Goal: Task Accomplishment & Management: Manage account settings

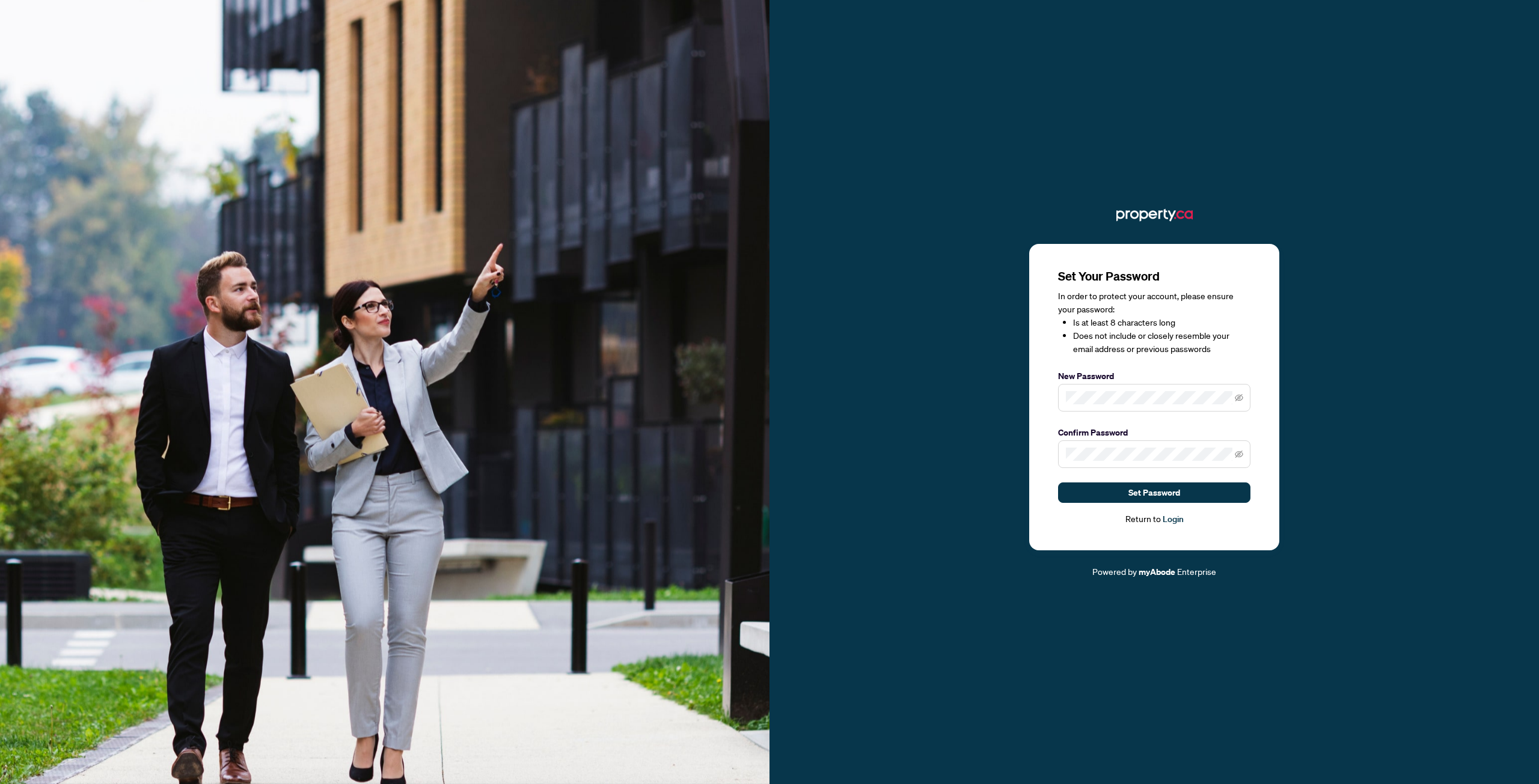
click at [1119, 392] on span at bounding box center [1154, 397] width 192 height 27
click at [1167, 491] on span "Set Password" at bounding box center [1154, 493] width 51 height 19
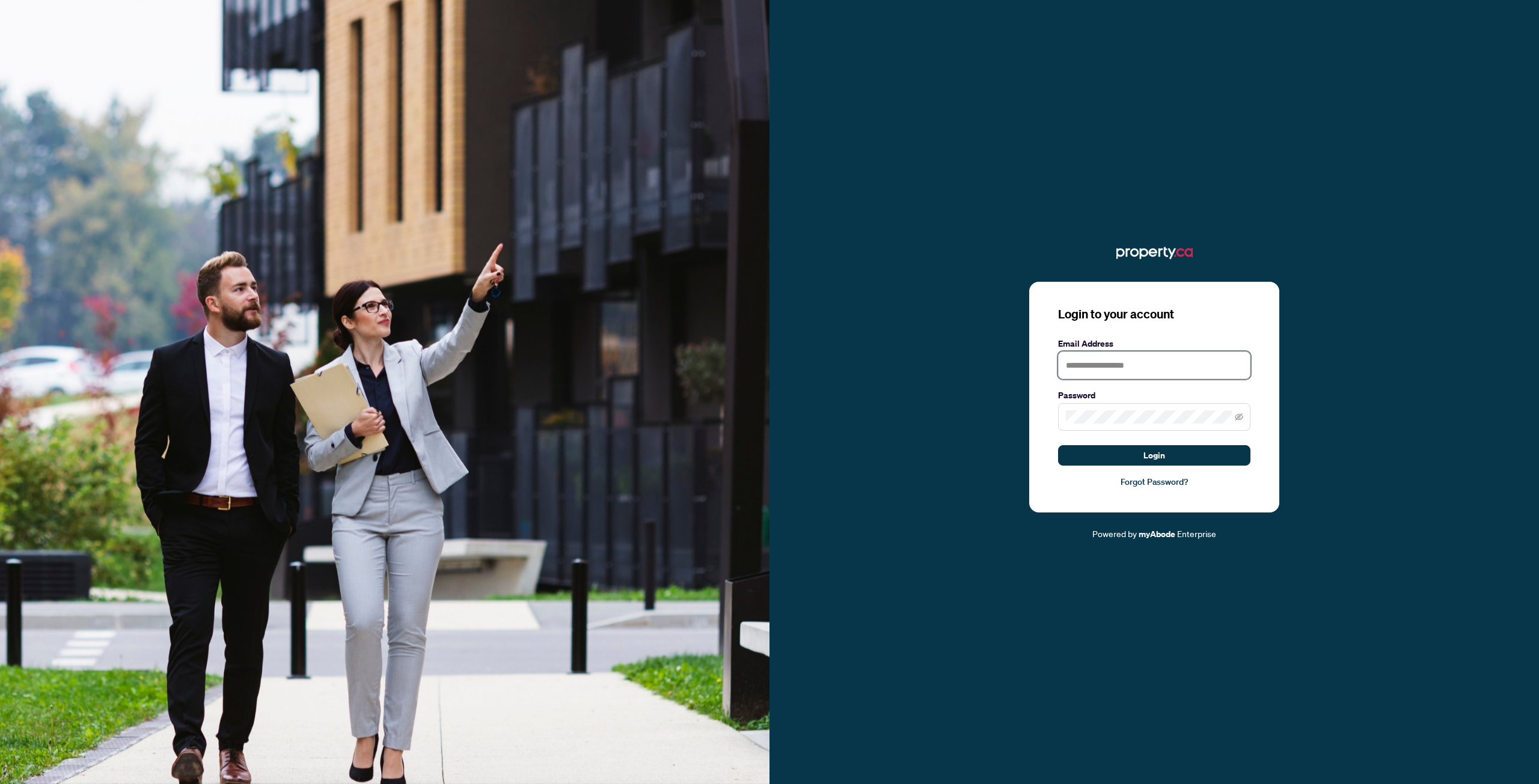
click at [1114, 355] on input "text" at bounding box center [1154, 365] width 192 height 27
type input "**********"
click at [1154, 460] on span "Login" at bounding box center [1154, 455] width 22 height 19
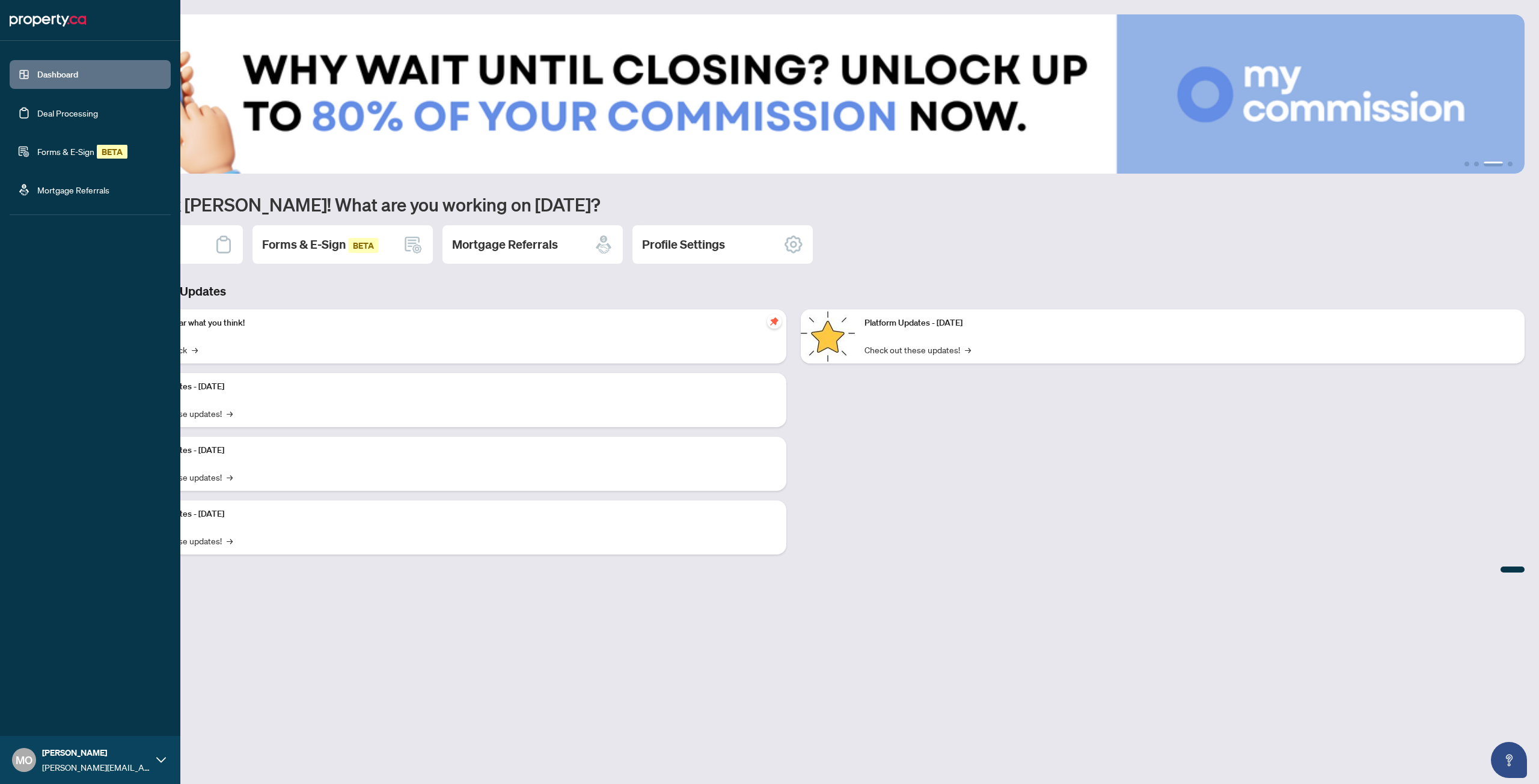
click at [68, 118] on link "Deal Processing" at bounding box center [67, 113] width 60 height 10
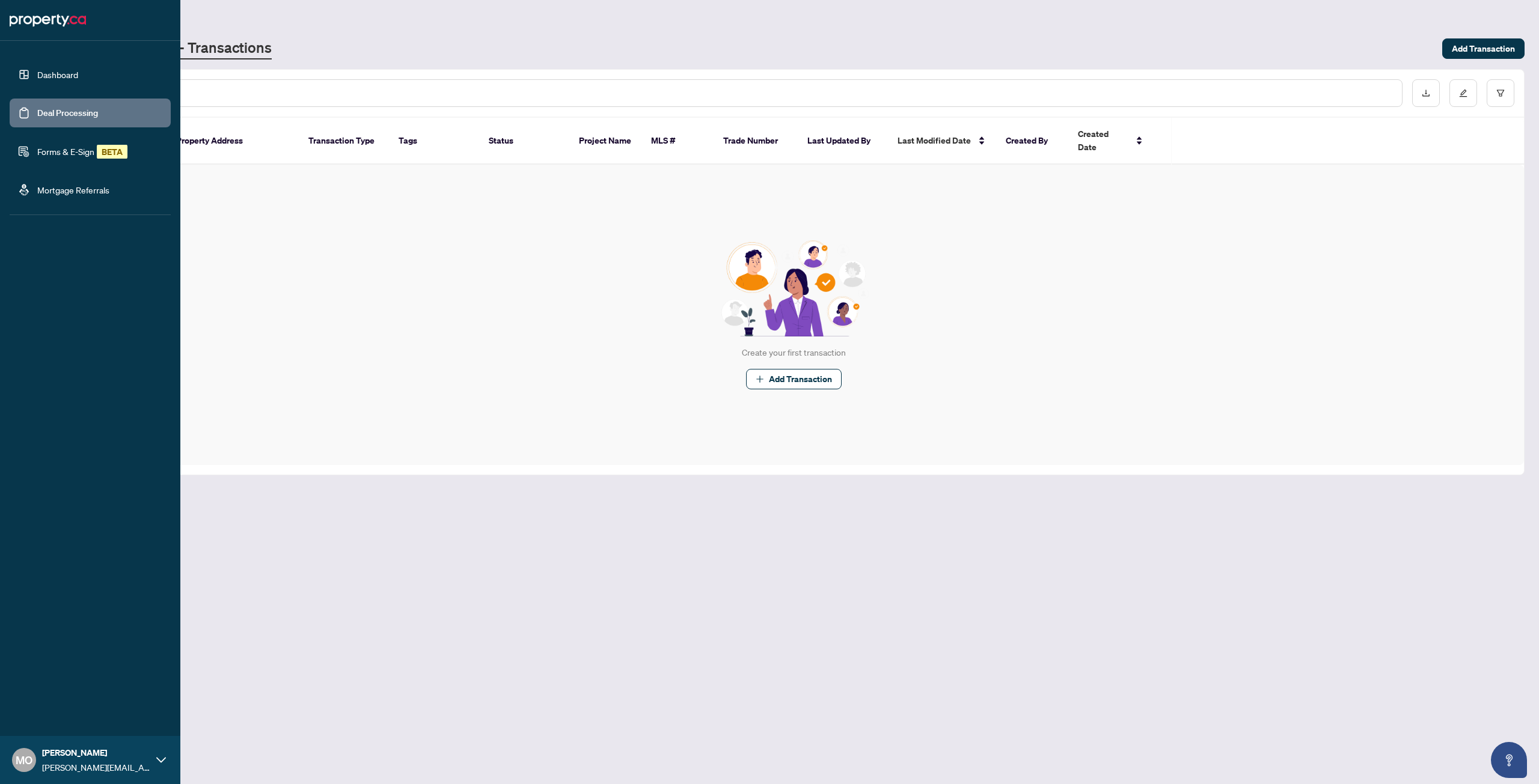
click at [65, 154] on link "Forms & E-Sign BETA" at bounding box center [82, 151] width 90 height 10
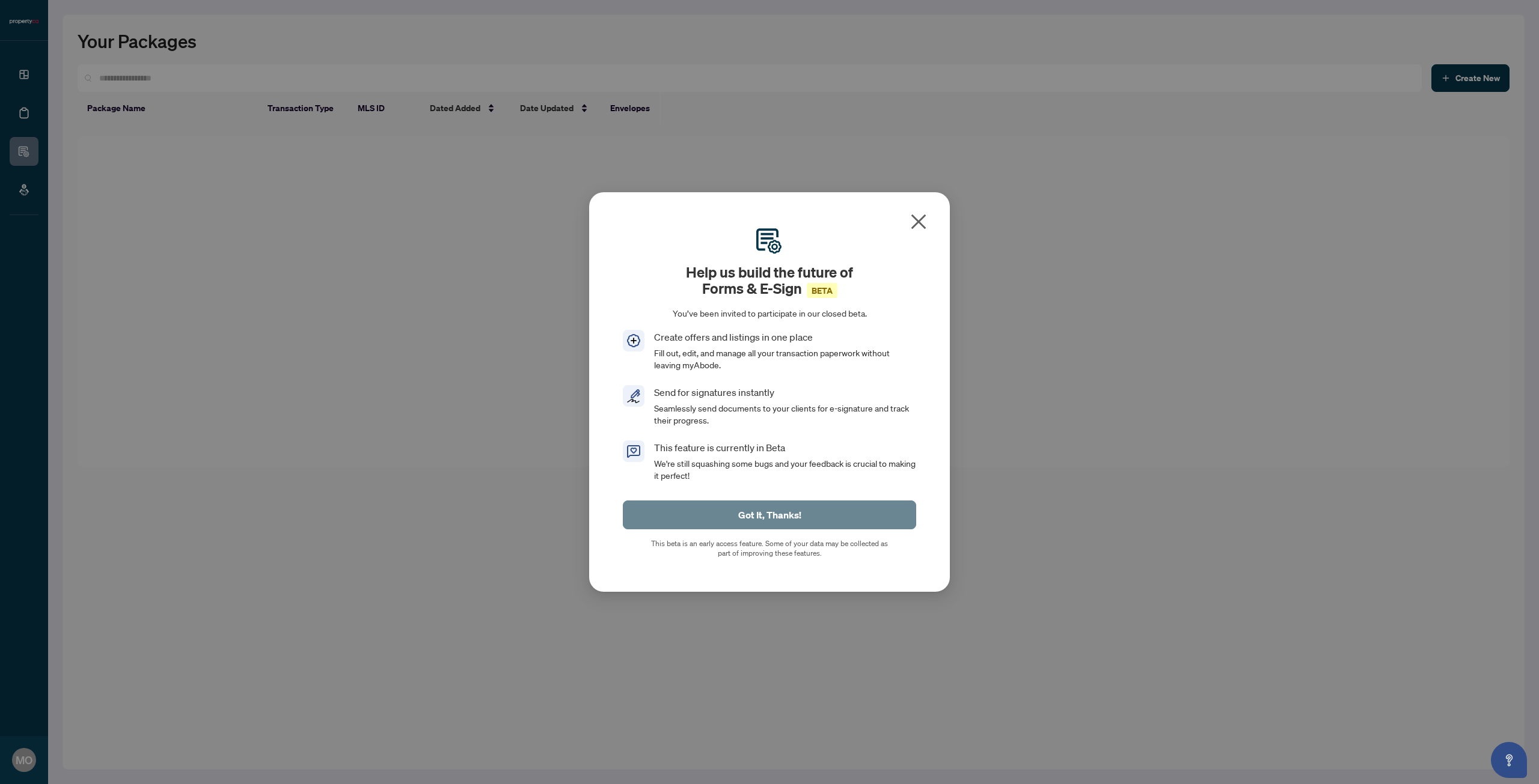
click at [812, 516] on button "Got It, Thanks!" at bounding box center [769, 515] width 294 height 29
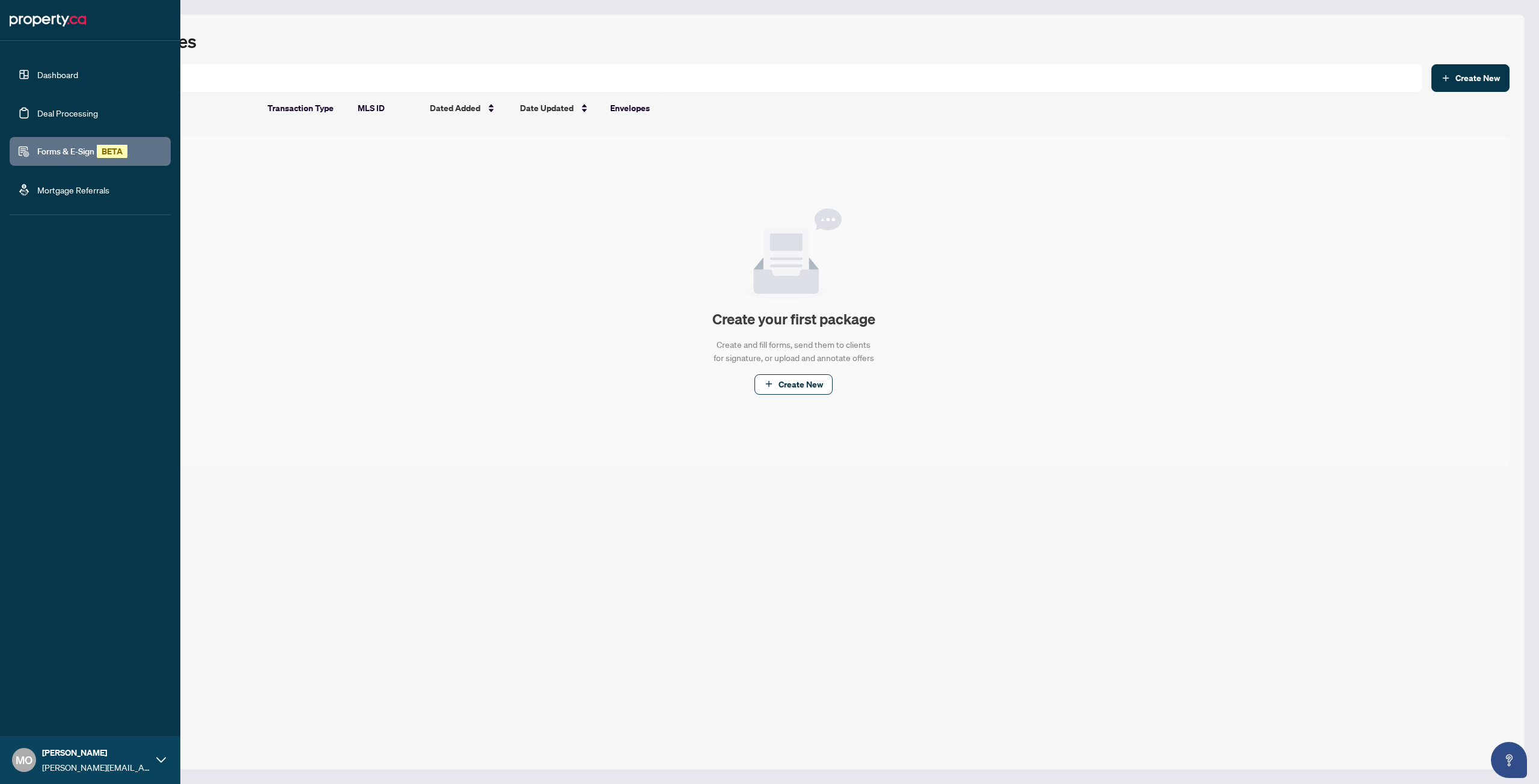
click at [75, 191] on link "Mortgage Referrals" at bounding box center [73, 189] width 72 height 10
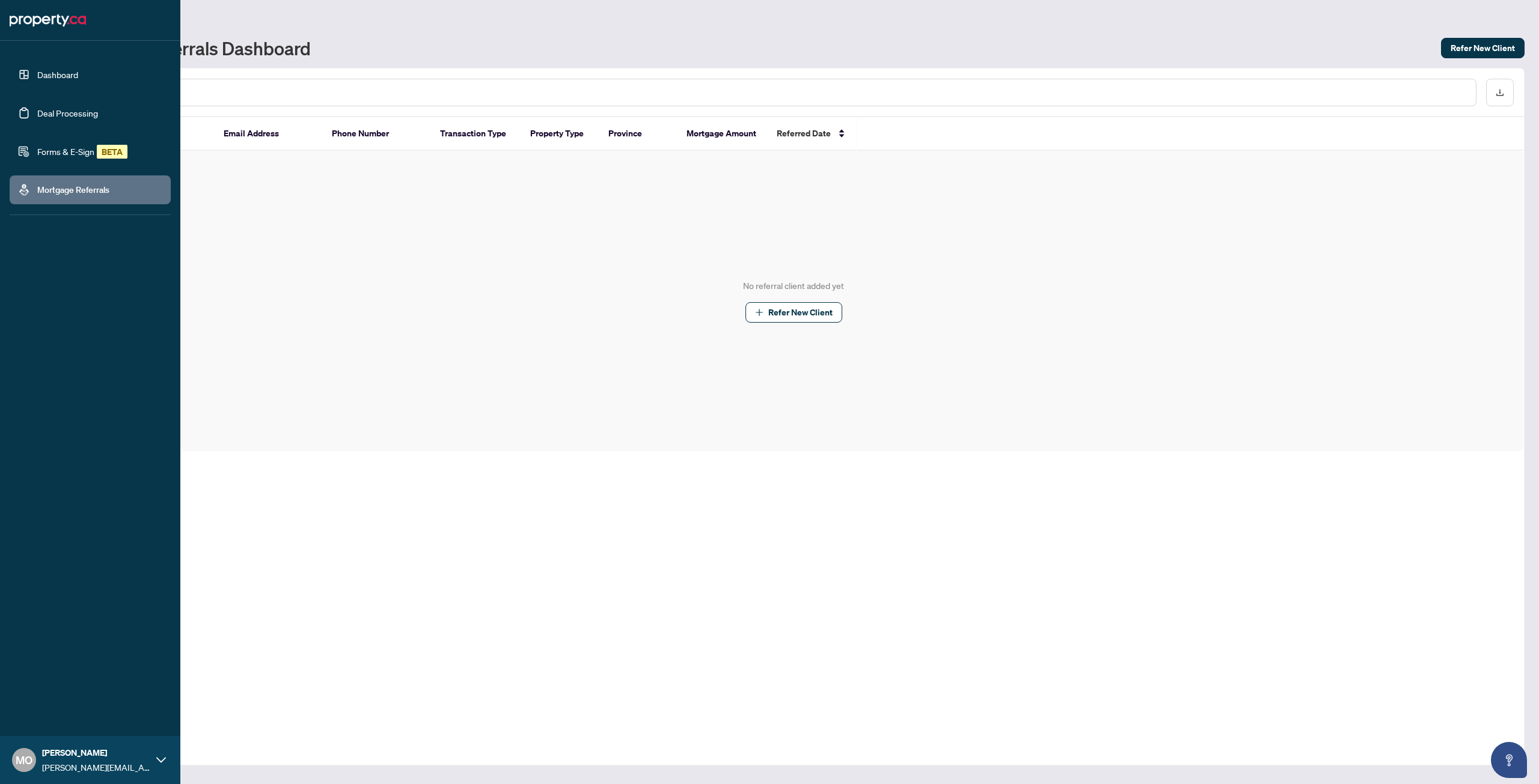
click at [37, 74] on link "Dashboard" at bounding box center [57, 74] width 41 height 10
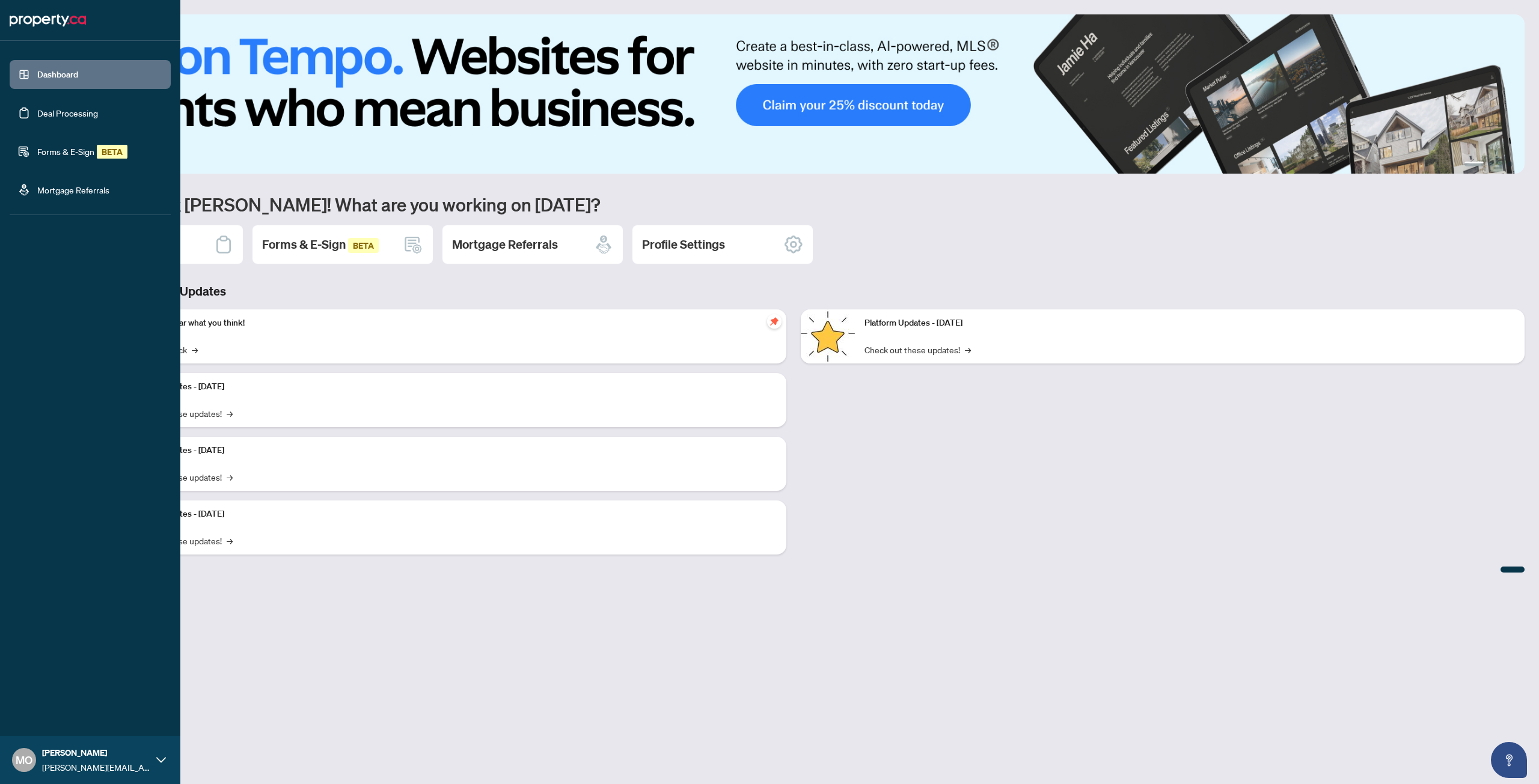
click at [161, 757] on icon at bounding box center [161, 760] width 10 height 10
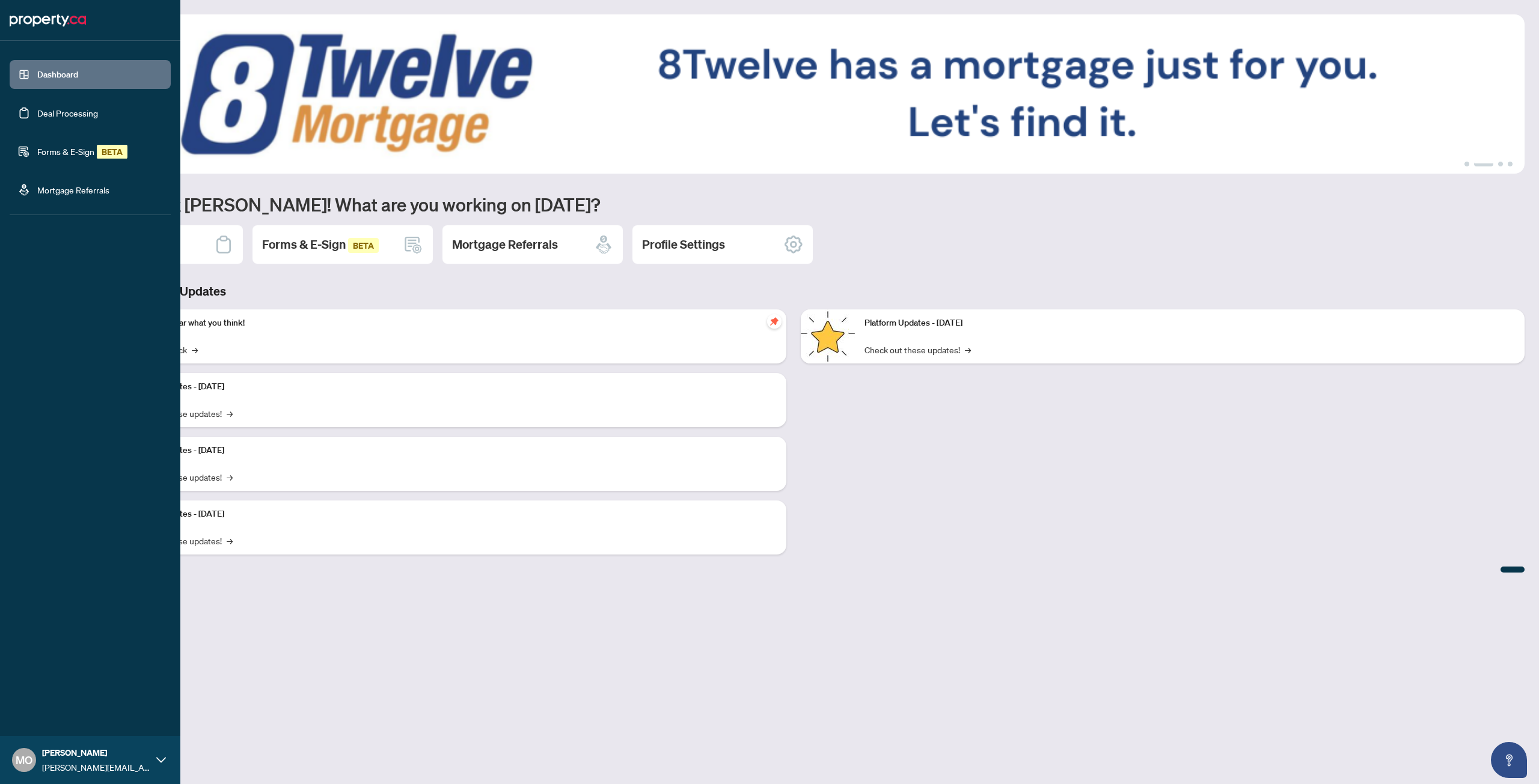
click at [161, 757] on icon at bounding box center [161, 760] width 10 height 10
click at [68, 717] on span "Profile Settings" at bounding box center [63, 714] width 57 height 19
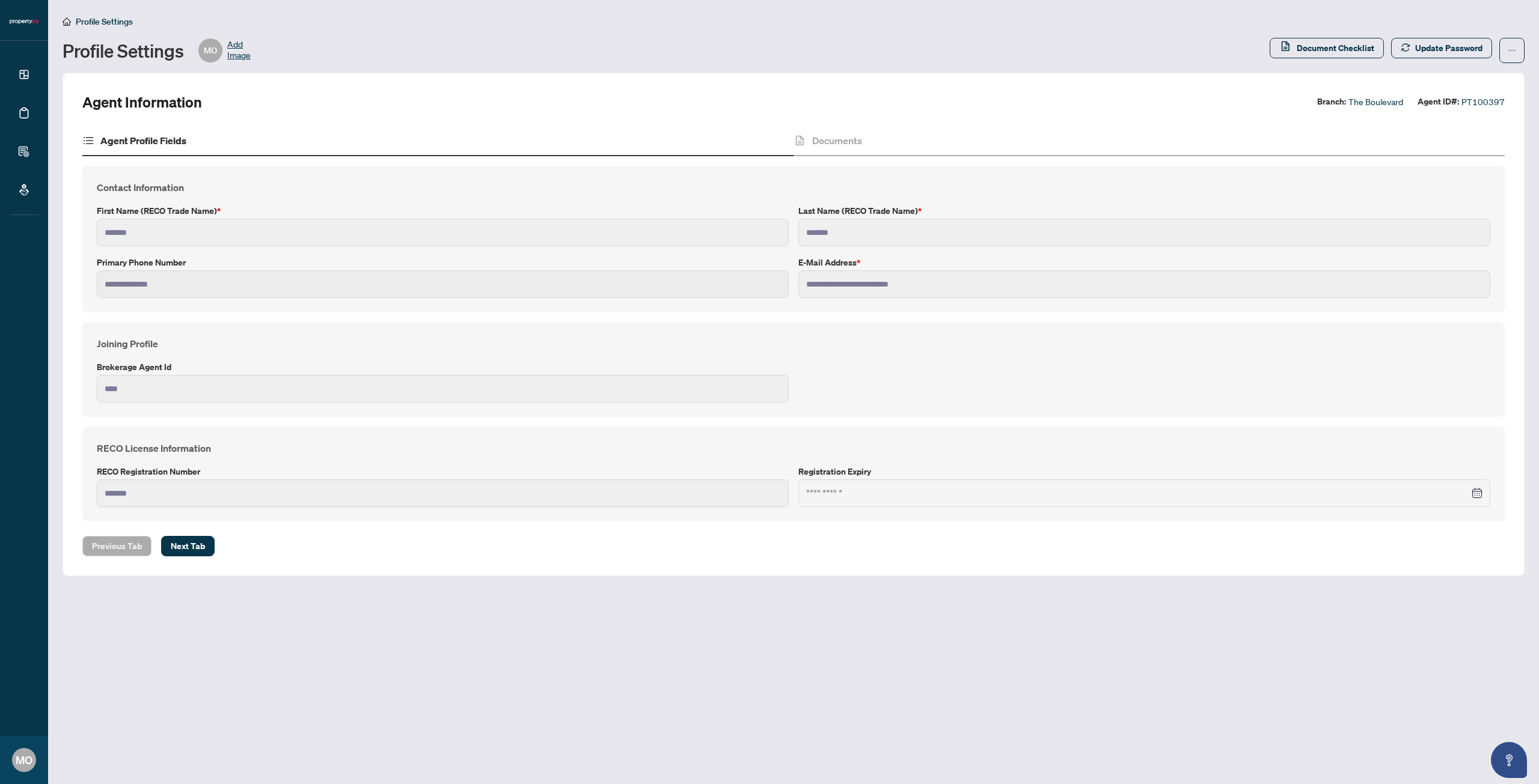
click at [231, 49] on span "Add Image" at bounding box center [238, 51] width 23 height 24
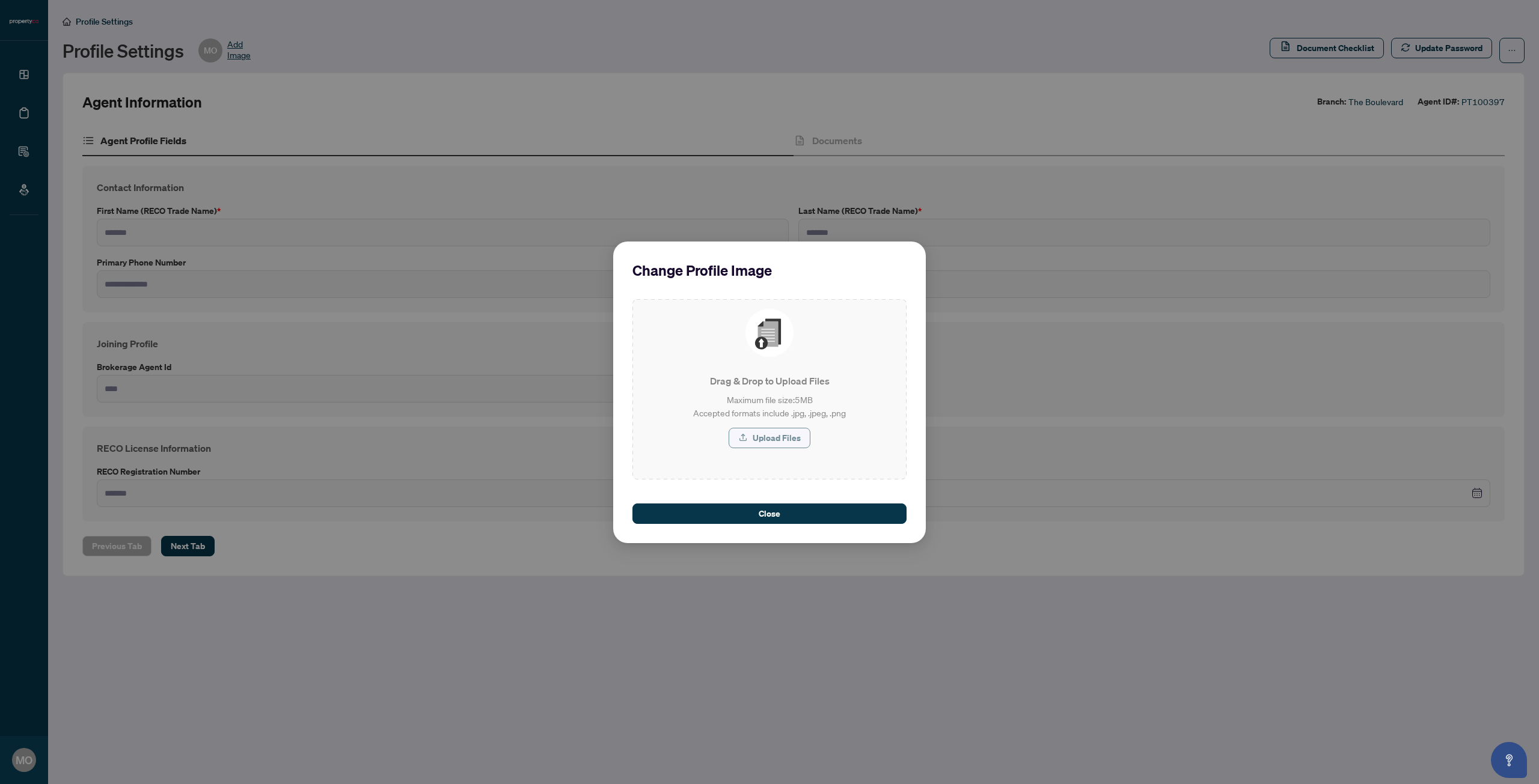
click at [788, 434] on span "Upload Files" at bounding box center [777, 438] width 48 height 19
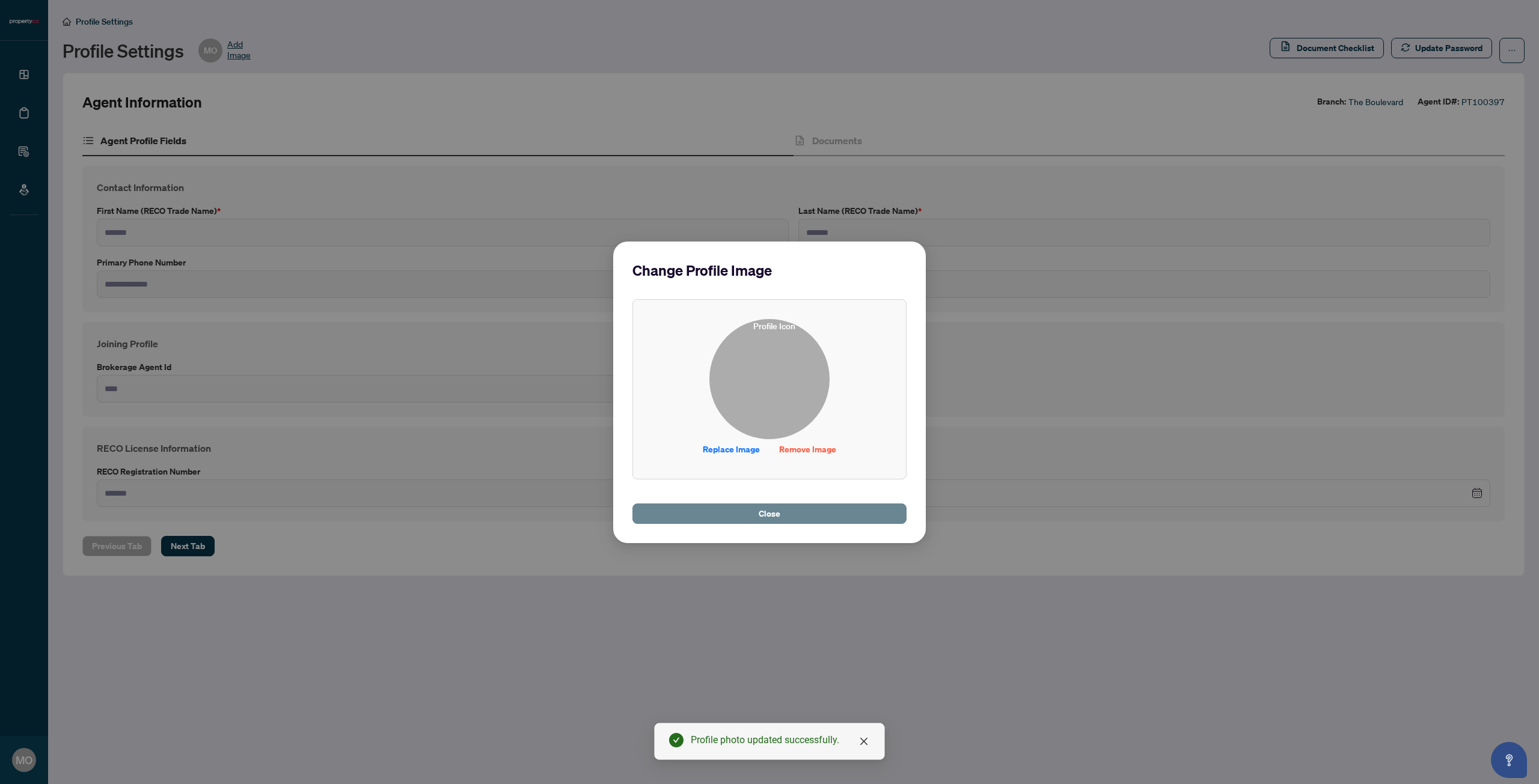
click at [780, 517] on button "Close" at bounding box center [769, 513] width 274 height 20
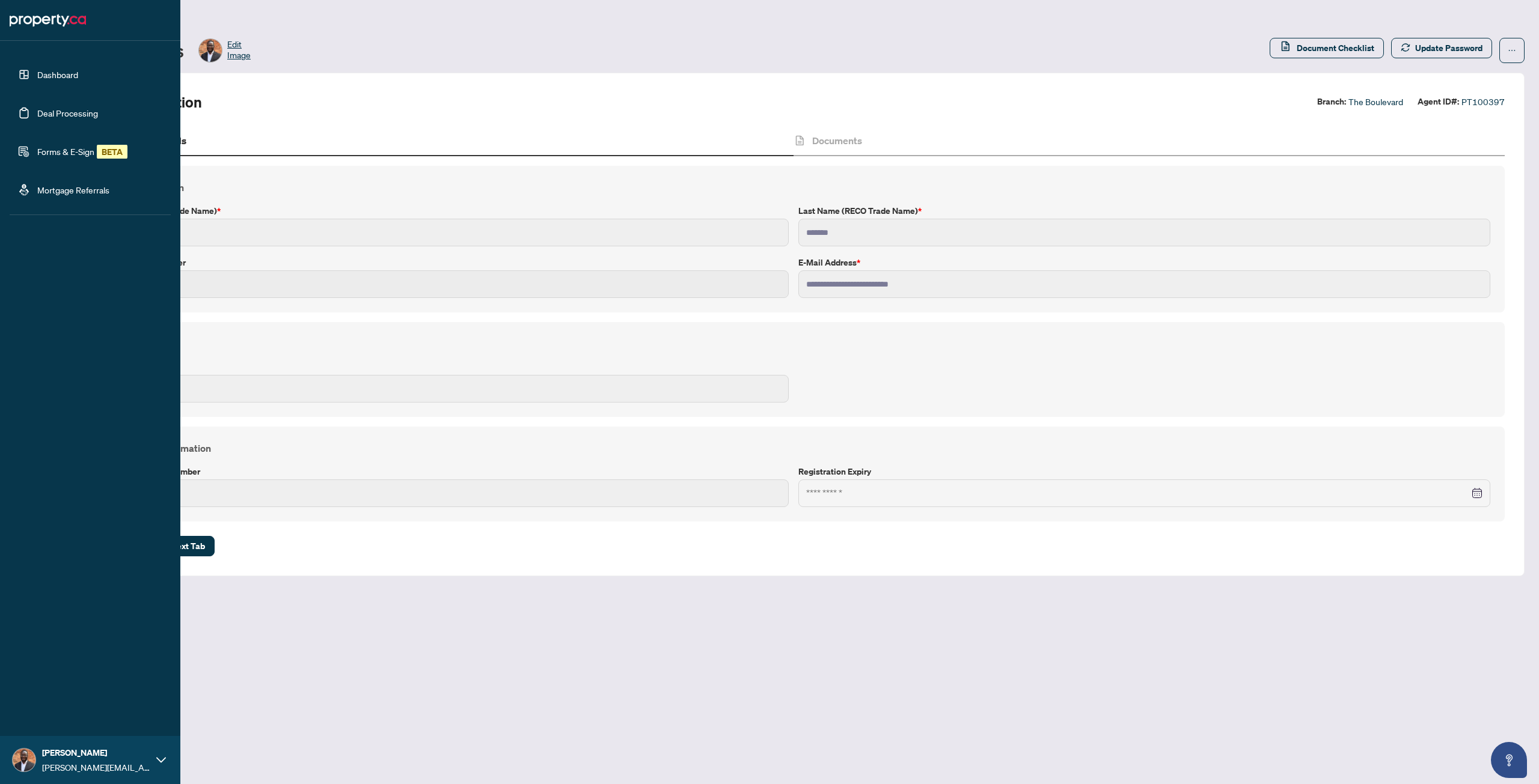
click at [51, 71] on link "Dashboard" at bounding box center [57, 74] width 41 height 10
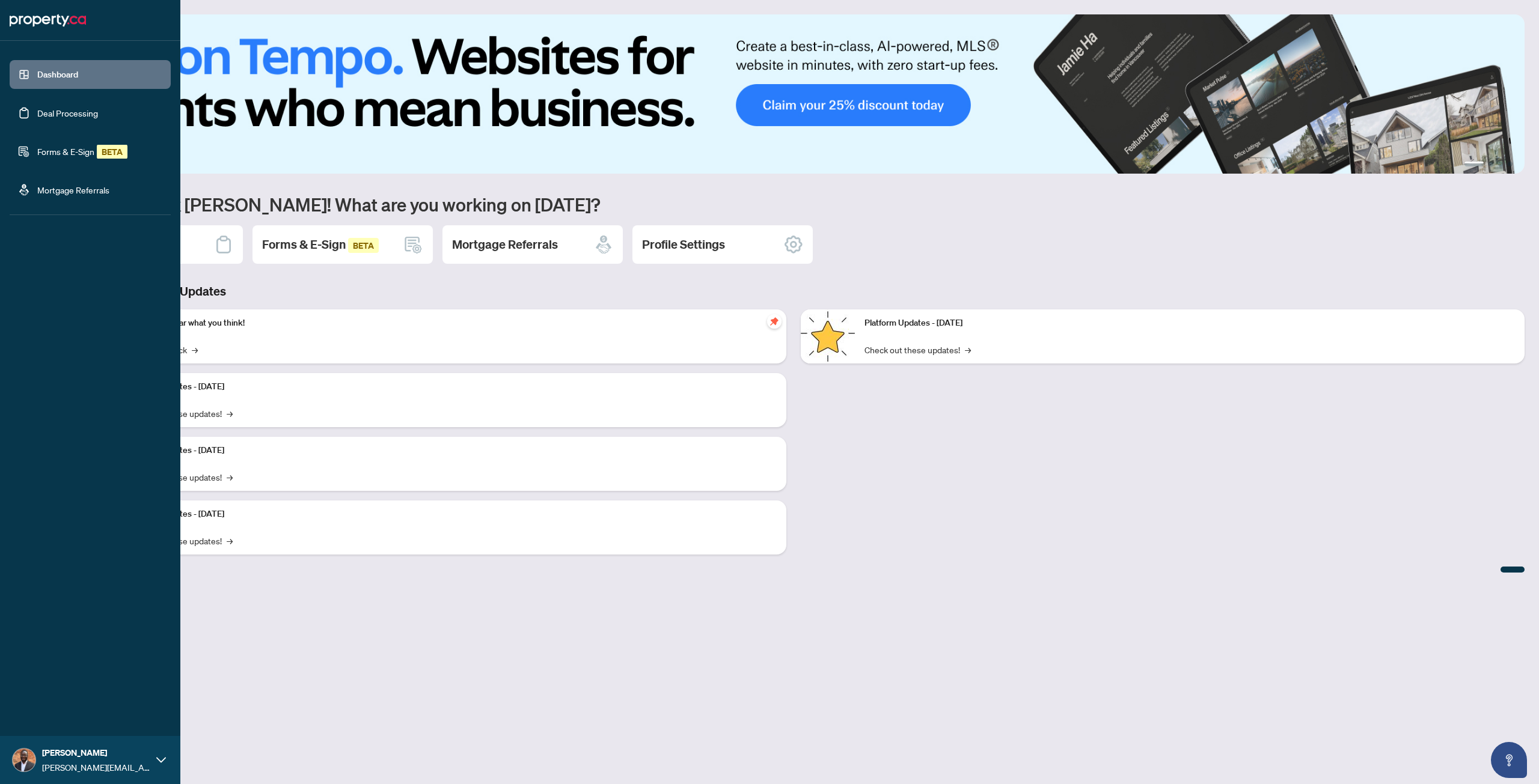
click at [67, 115] on link "Deal Processing" at bounding box center [67, 113] width 60 height 10
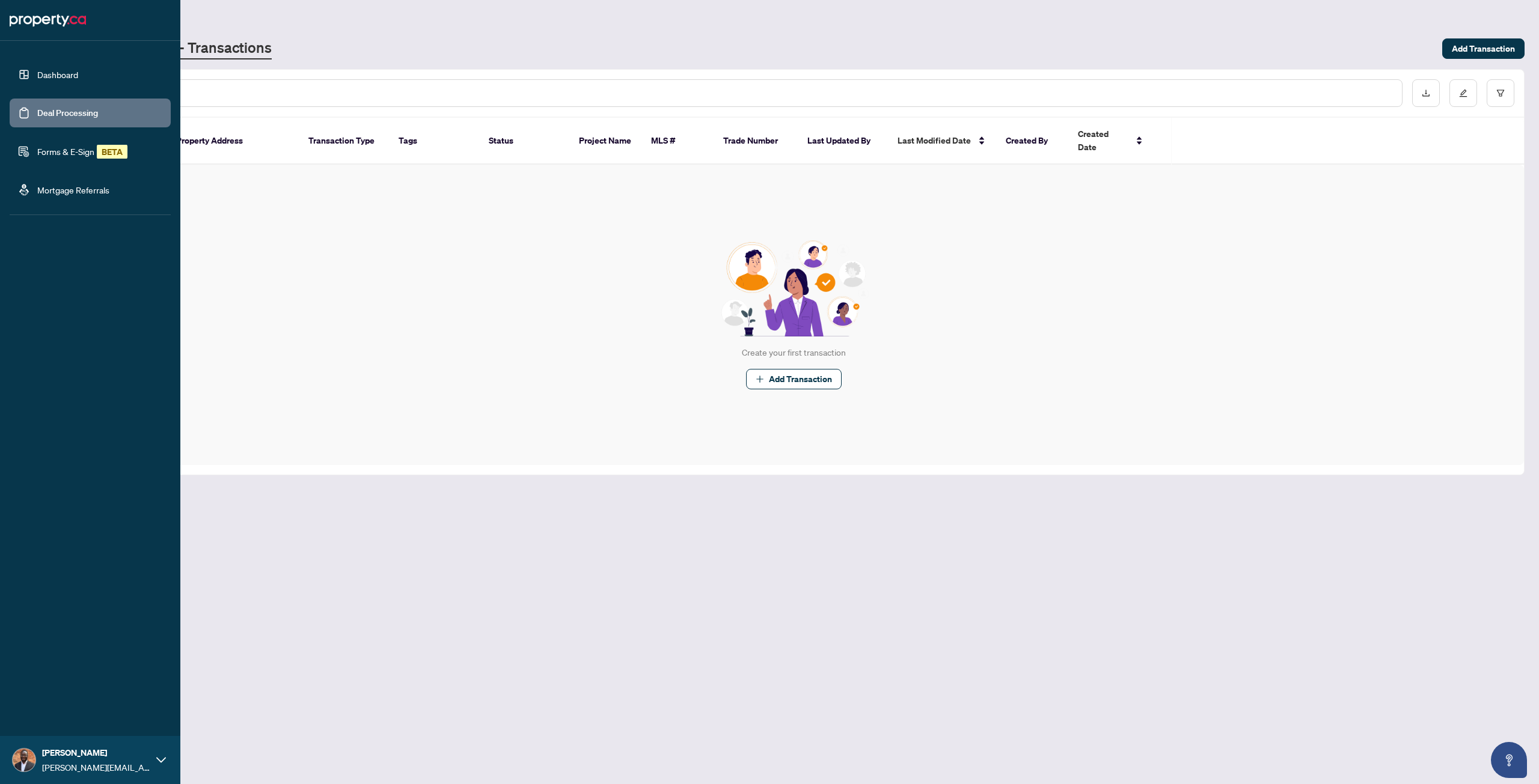
click at [70, 150] on link "Forms & E-Sign BETA" at bounding box center [82, 151] width 90 height 10
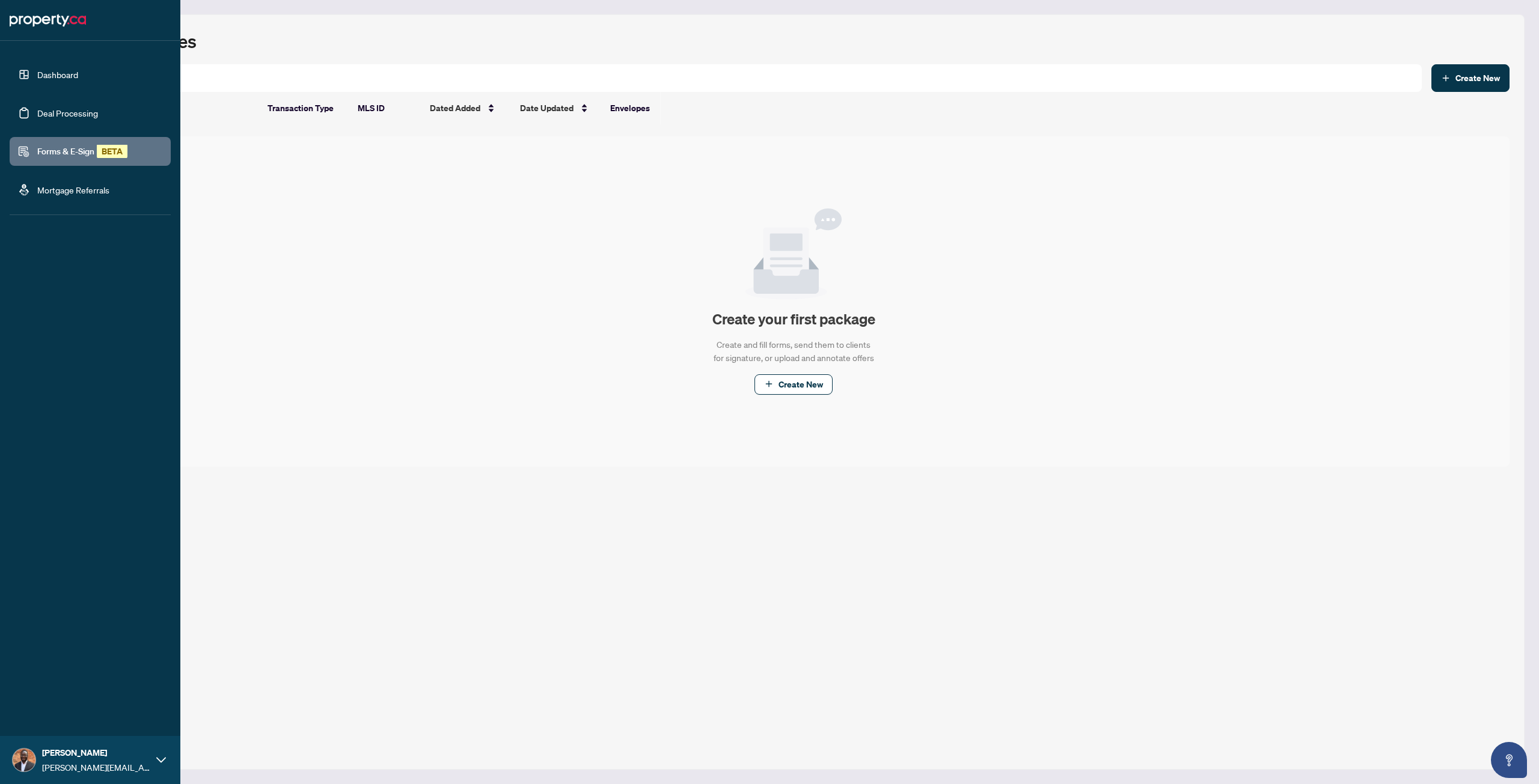
click at [50, 187] on link "Mortgage Referrals" at bounding box center [73, 189] width 72 height 10
